Goal: Task Accomplishment & Management: Manage account settings

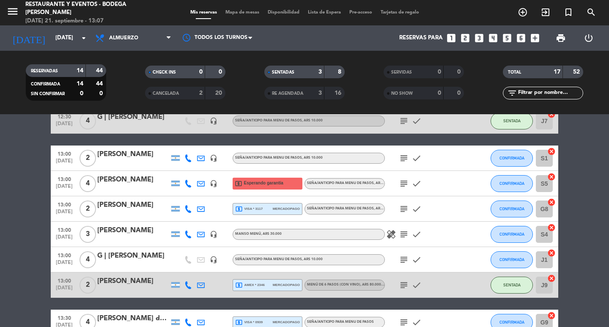
scroll to position [127, 0]
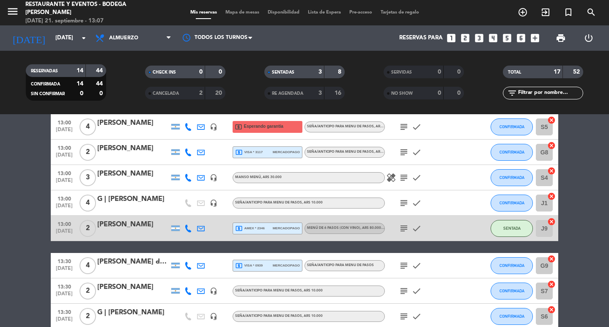
click at [393, 227] on div "subject check" at bounding box center [423, 228] width 76 height 25
click at [401, 227] on icon "subject" at bounding box center [404, 228] width 10 height 10
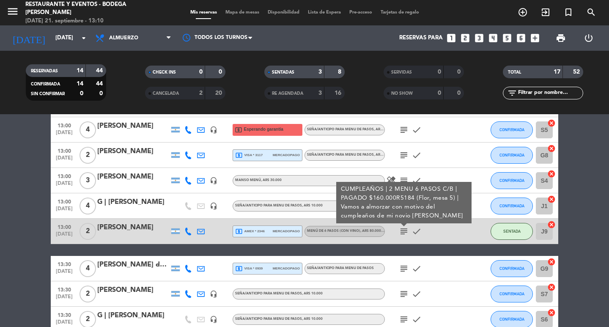
scroll to position [0, 0]
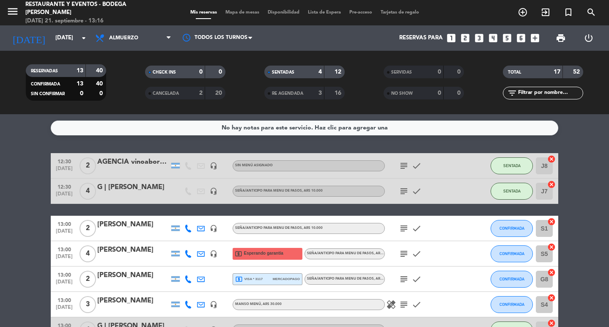
scroll to position [42, 0]
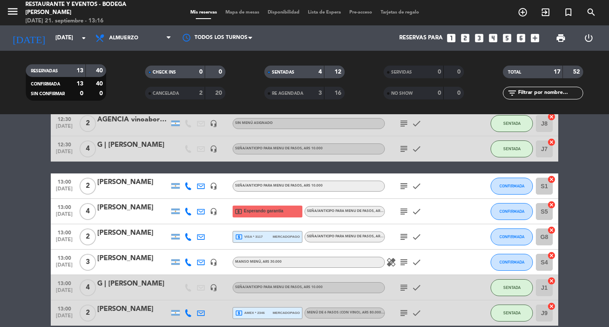
click at [404, 286] on icon "subject" at bounding box center [404, 288] width 10 height 10
click at [400, 209] on icon "subject" at bounding box center [404, 211] width 10 height 10
click at [285, 209] on div "local_atm Esperando garantía" at bounding box center [268, 212] width 70 height 12
click at [272, 210] on span "Esperando garantía" at bounding box center [263, 211] width 39 height 7
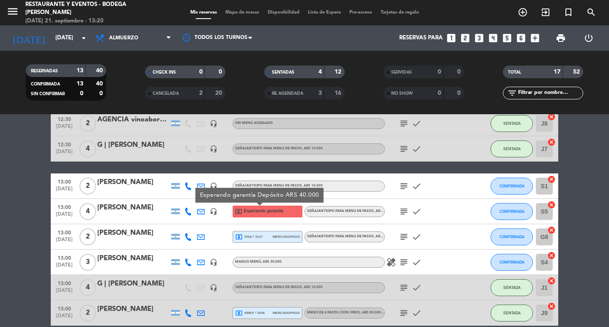
click at [403, 212] on icon "subject" at bounding box center [404, 211] width 10 height 10
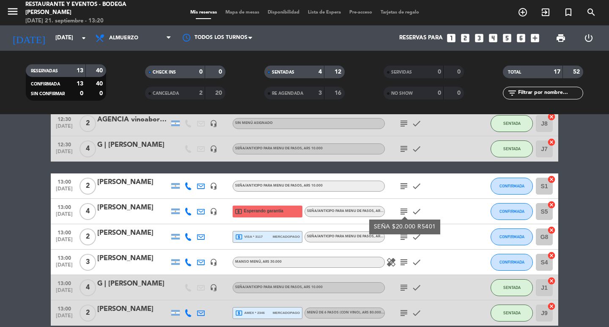
click at [405, 212] on icon "subject" at bounding box center [404, 211] width 10 height 10
click at [524, 215] on button "CONFIRMADA" at bounding box center [512, 211] width 42 height 17
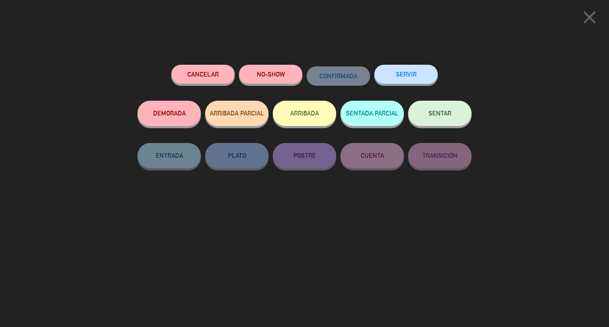
click at [432, 108] on button "SENTAR" at bounding box center [439, 113] width 63 height 25
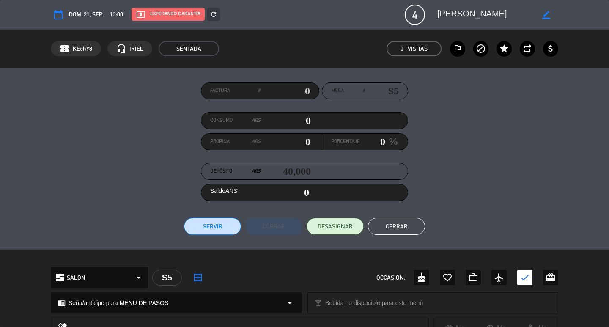
scroll to position [201, 0]
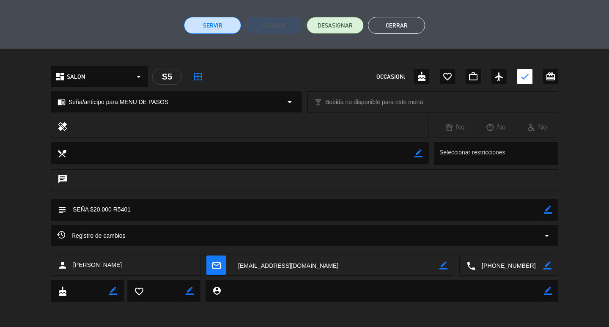
click at [548, 208] on icon "border_color" at bounding box center [548, 210] width 8 height 8
click at [528, 209] on textarea at bounding box center [305, 210] width 478 height 22
type textarea "SEÑA $20.000 R5401 (Flor, mesa 6)"
click at [547, 209] on icon at bounding box center [548, 210] width 8 height 8
click at [413, 21] on button "Cerrar" at bounding box center [396, 25] width 57 height 17
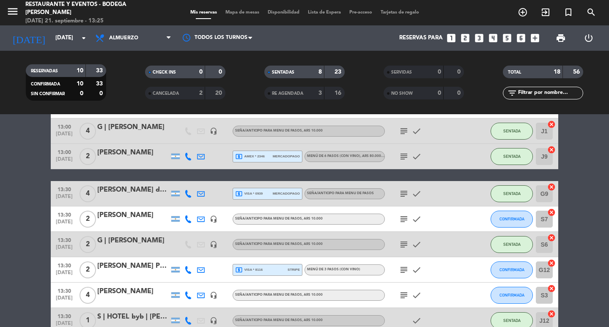
scroll to position [254, 0]
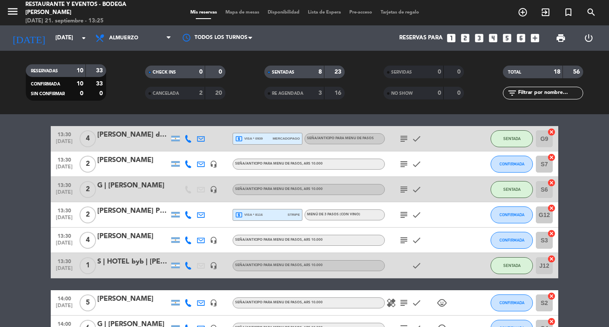
click at [154, 260] on div "S | HOTEL byb | [PERSON_NAME]" at bounding box center [133, 261] width 72 height 11
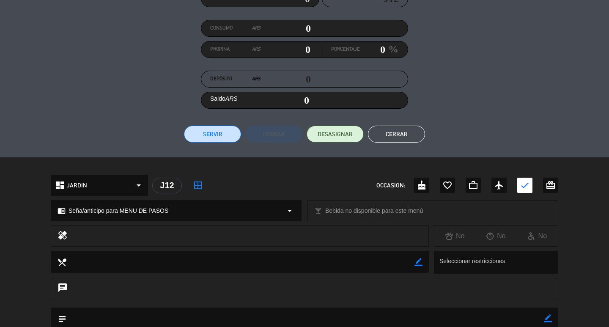
scroll to position [201, 0]
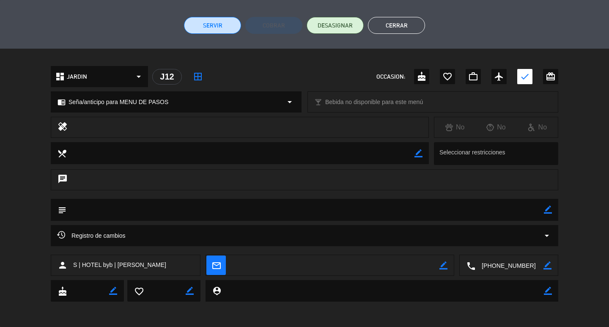
click at [549, 209] on icon "border_color" at bounding box center [548, 210] width 8 height 8
type textarea "majo mesa 11"
click at [550, 210] on icon at bounding box center [548, 210] width 8 height 8
click at [387, 24] on button "Cerrar" at bounding box center [396, 25] width 57 height 17
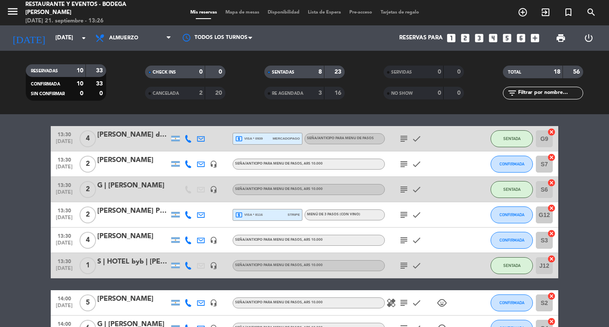
click at [406, 265] on icon "subject" at bounding box center [404, 266] width 10 height 10
click at [146, 264] on div "S | HOTEL byb | [PERSON_NAME]" at bounding box center [133, 261] width 72 height 11
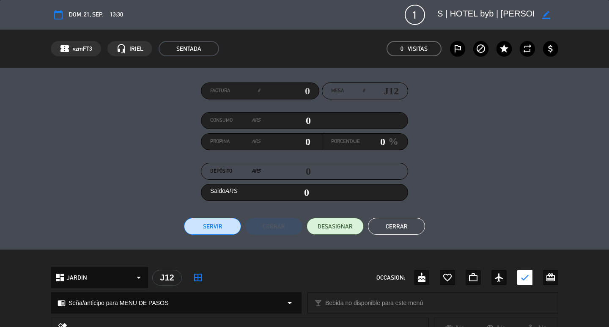
click at [402, 230] on button "Cerrar" at bounding box center [396, 226] width 57 height 17
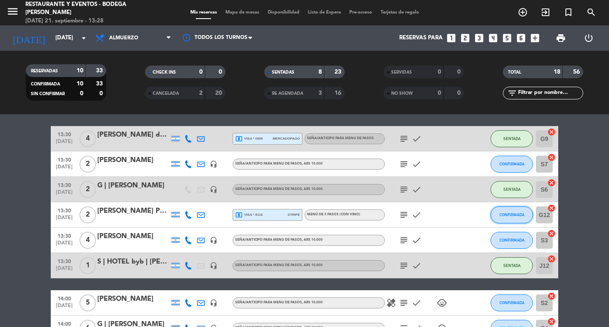
click at [511, 217] on span "CONFIRMADA" at bounding box center [512, 214] width 25 height 5
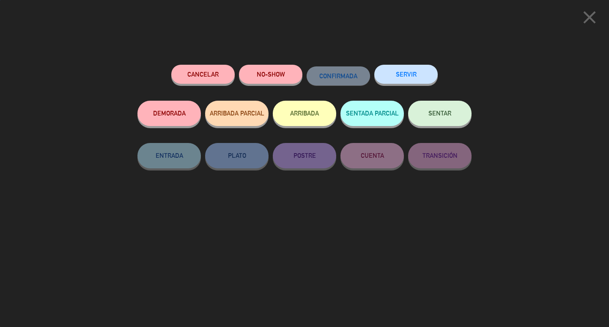
click at [453, 114] on button "SENTAR" at bounding box center [439, 113] width 63 height 25
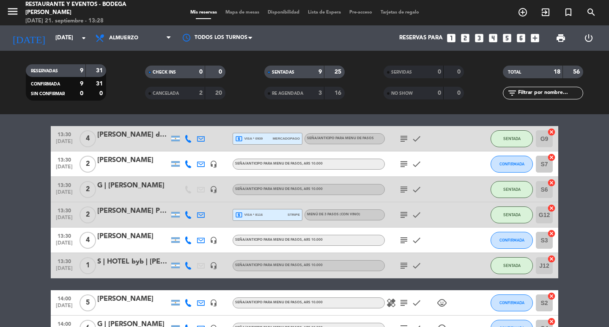
click at [406, 215] on icon "subject" at bounding box center [404, 215] width 10 height 10
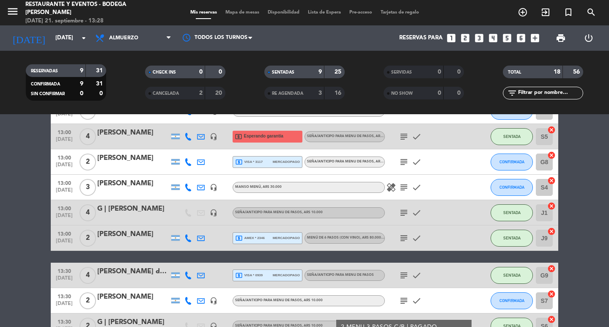
scroll to position [127, 0]
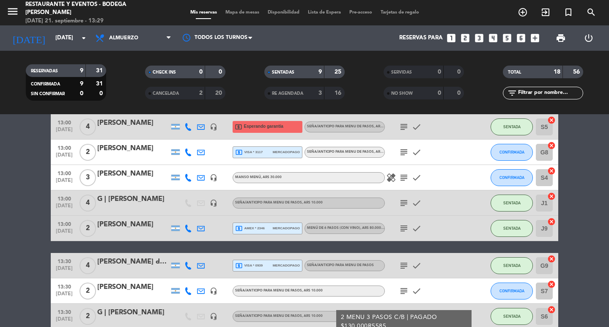
click at [404, 231] on icon "subject" at bounding box center [404, 228] width 10 height 10
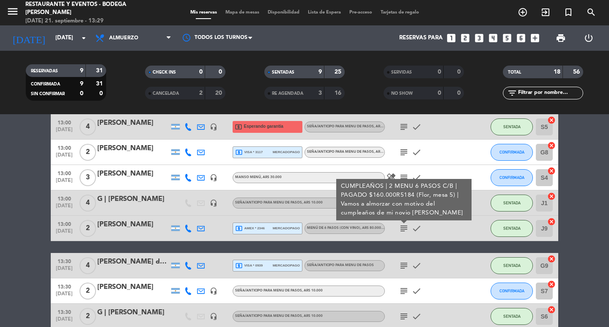
click at [404, 231] on icon "subject" at bounding box center [404, 228] width 10 height 10
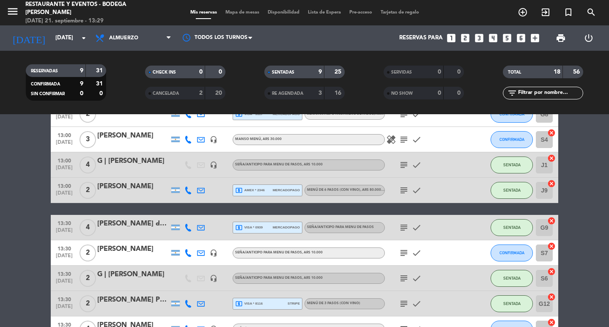
scroll to position [212, 0]
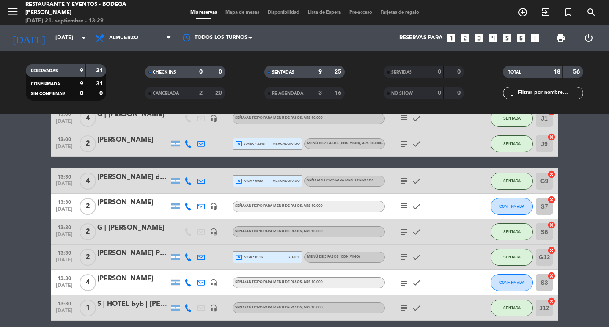
click at [405, 233] on icon "subject" at bounding box center [404, 232] width 10 height 10
click at [404, 257] on icon "subject" at bounding box center [404, 257] width 10 height 10
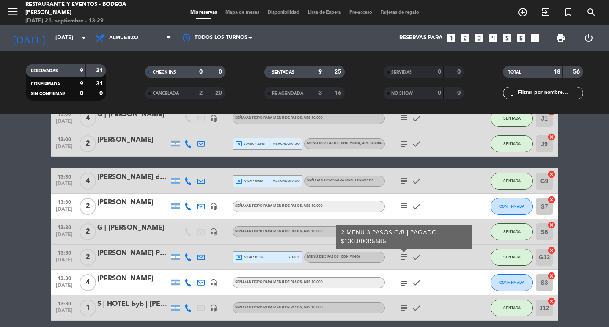
click at [404, 257] on icon "subject" at bounding box center [404, 257] width 10 height 10
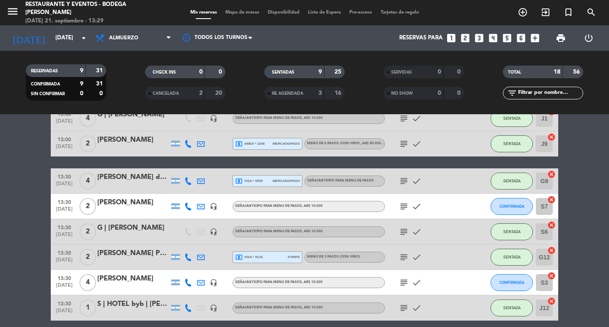
scroll to position [254, 0]
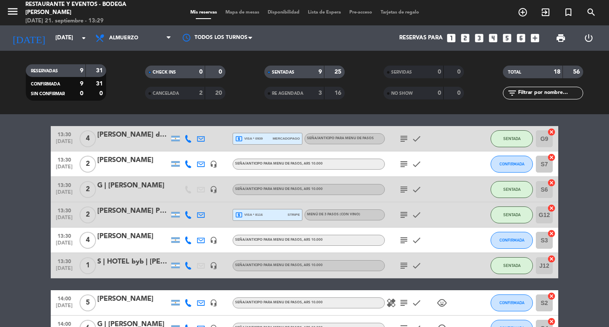
click at [402, 189] on icon "subject" at bounding box center [404, 189] width 10 height 10
click at [404, 212] on icon "subject" at bounding box center [404, 215] width 10 height 10
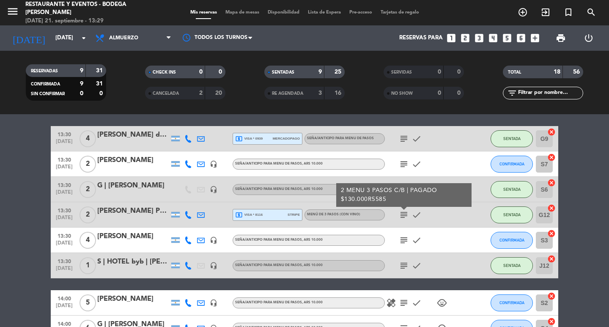
click at [404, 212] on icon "subject" at bounding box center [404, 215] width 10 height 10
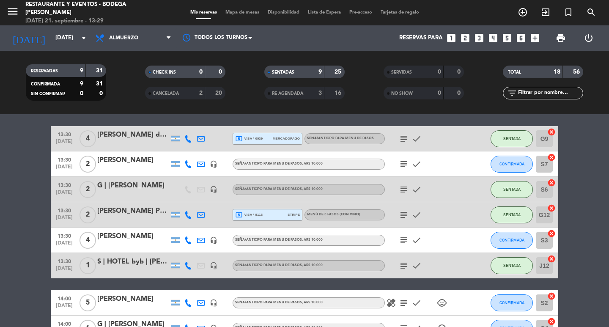
click at [403, 190] on icon "subject" at bounding box center [404, 189] width 10 height 10
click at [108, 186] on div "G | [PERSON_NAME]" at bounding box center [133, 185] width 72 height 11
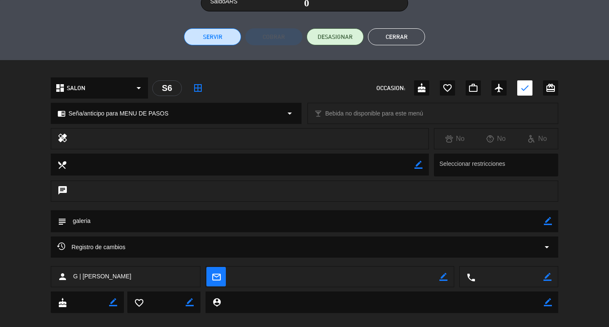
scroll to position [201, 0]
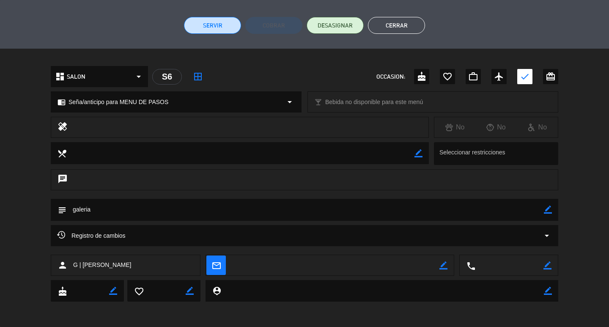
click at [546, 213] on icon "border_color" at bounding box center [548, 210] width 8 height 8
click at [524, 212] on textarea at bounding box center [305, 210] width 478 height 22
type textarea "galeria zadi m13"
click at [403, 23] on button "Cerrar" at bounding box center [396, 25] width 57 height 17
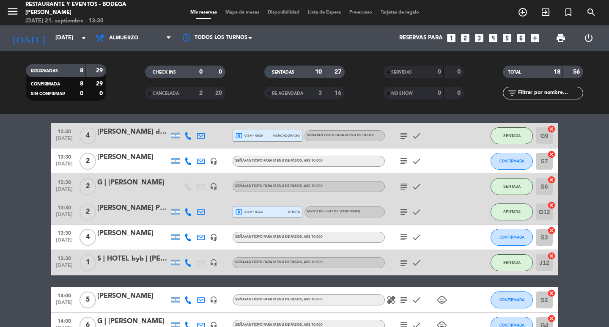
scroll to position [234, 0]
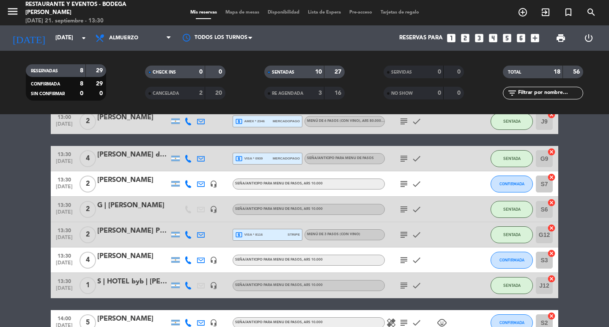
click at [407, 184] on icon "subject" at bounding box center [404, 184] width 10 height 10
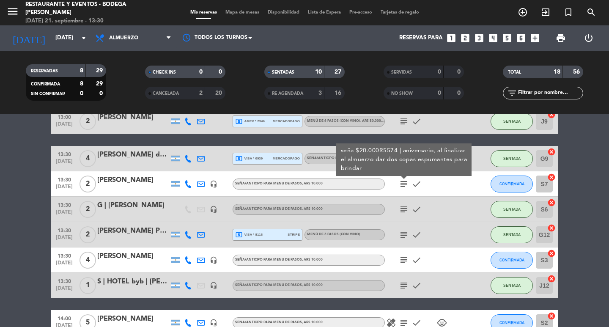
click at [407, 184] on icon "subject" at bounding box center [404, 184] width 10 height 10
